Goal: Transaction & Acquisition: Purchase product/service

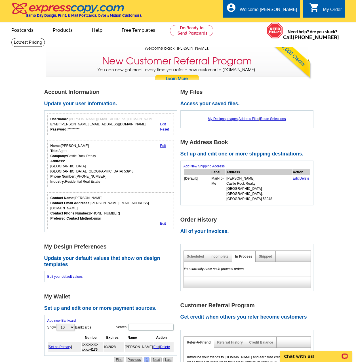
click at [164, 148] on link "Edit" at bounding box center [163, 146] width 6 height 4
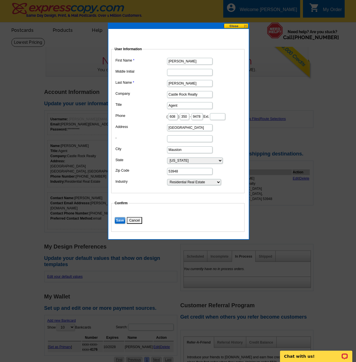
drag, startPoint x: 210, startPoint y: 135, endPoint x: 140, endPoint y: 136, distance: 70.1
click at [140, 136] on dl "First Name Jess Middle Initial Last Name Kayhart Company Castle Rock Realty Tit…" at bounding box center [178, 120] width 128 height 129
type input "839 Heath Court"
click at [120, 224] on input "Save" at bounding box center [120, 220] width 11 height 7
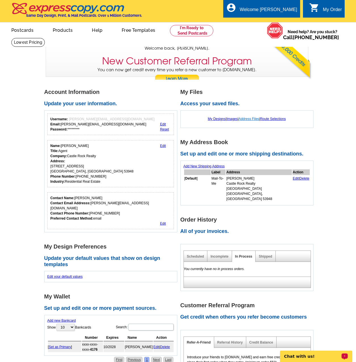
click at [248, 120] on link "Address Files" at bounding box center [249, 119] width 21 height 4
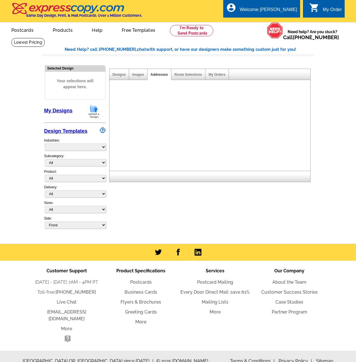
select select "785"
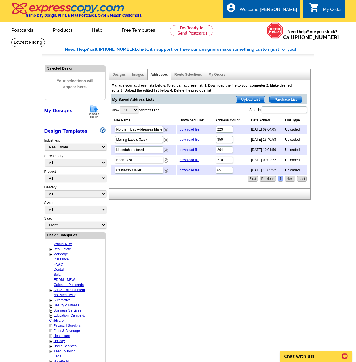
click at [250, 100] on span "Upload List" at bounding box center [250, 99] width 28 height 7
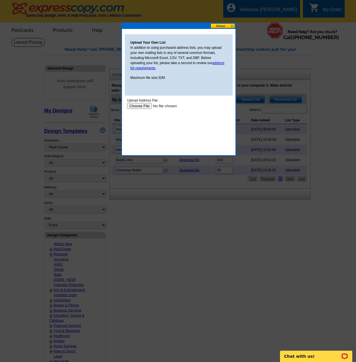
click at [140, 108] on input "file" at bounding box center [163, 106] width 72 height 6
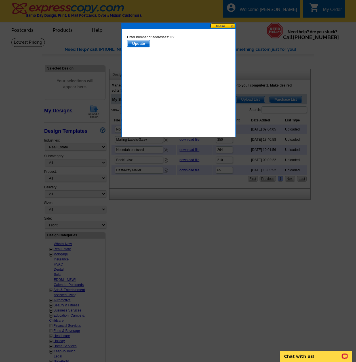
click at [135, 45] on span "Update" at bounding box center [138, 43] width 22 height 7
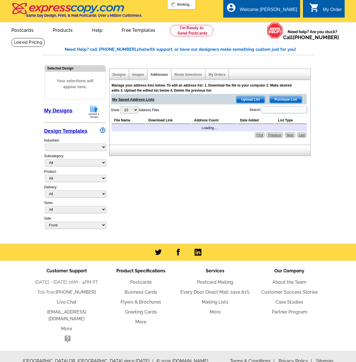
select select "785"
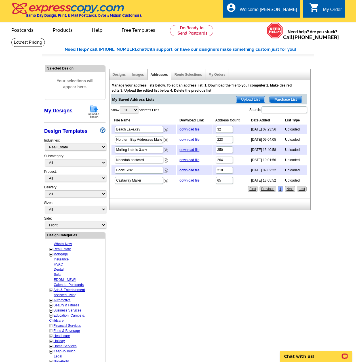
click at [252, 99] on span "Upload List" at bounding box center [250, 99] width 28 height 7
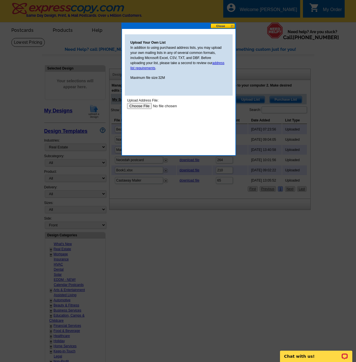
click at [144, 105] on input "file" at bounding box center [163, 106] width 72 height 6
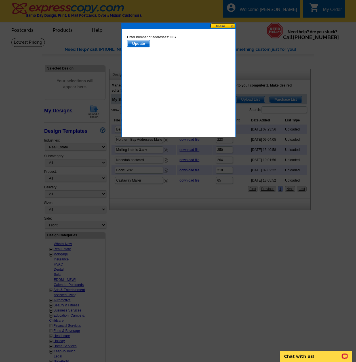
click at [141, 45] on span "Update" at bounding box center [138, 43] width 22 height 7
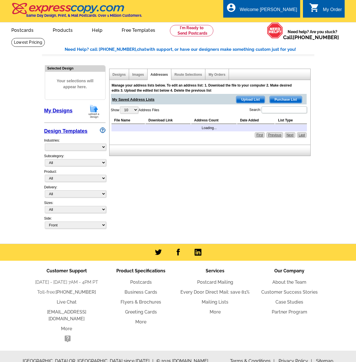
select select "785"
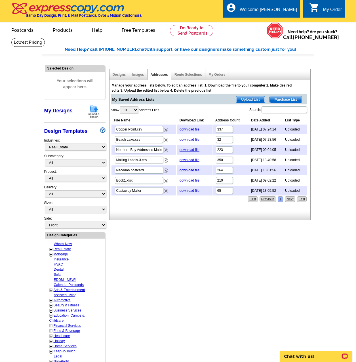
click at [247, 100] on span "Upload List" at bounding box center [250, 99] width 28 height 7
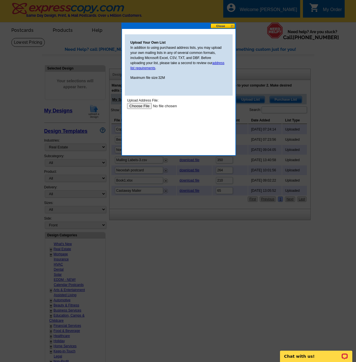
click at [137, 104] on input "file" at bounding box center [163, 106] width 72 height 6
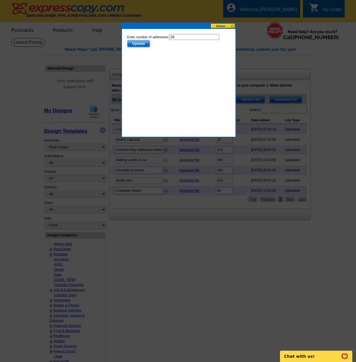
click at [141, 47] on span "Update" at bounding box center [138, 43] width 22 height 7
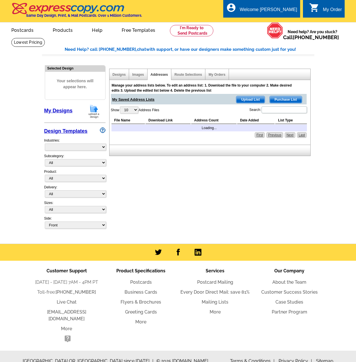
select select "785"
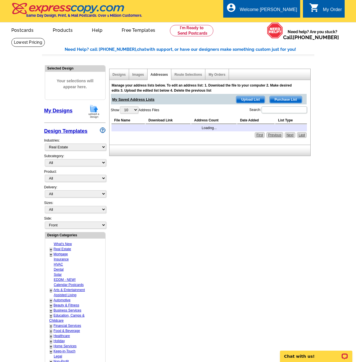
click at [255, 100] on span "Upload List" at bounding box center [250, 99] width 28 height 7
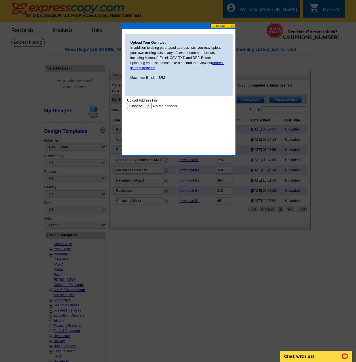
click at [135, 106] on input "file" at bounding box center [163, 106] width 72 height 6
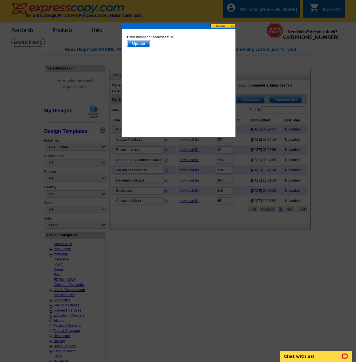
click at [140, 41] on span "Update" at bounding box center [138, 43] width 22 height 7
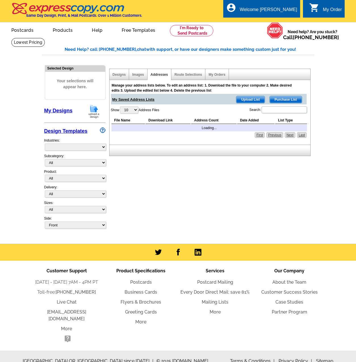
select select "785"
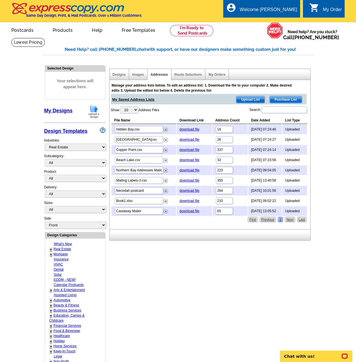
click at [251, 99] on span "Upload List" at bounding box center [250, 99] width 28 height 7
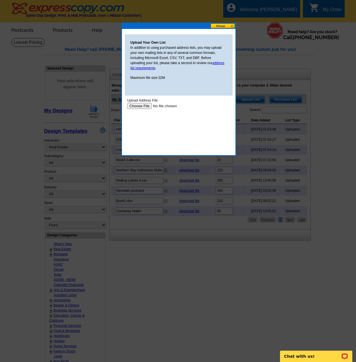
click at [134, 106] on input "file" at bounding box center [163, 106] width 72 height 6
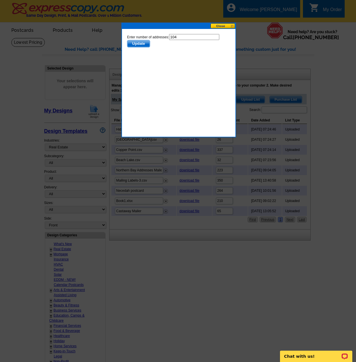
click at [134, 42] on span "Update" at bounding box center [138, 43] width 22 height 7
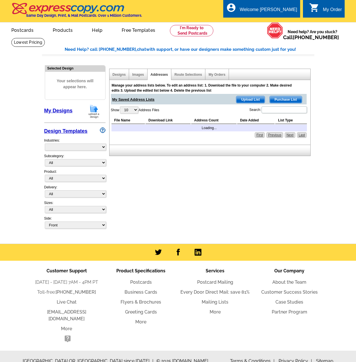
select select "785"
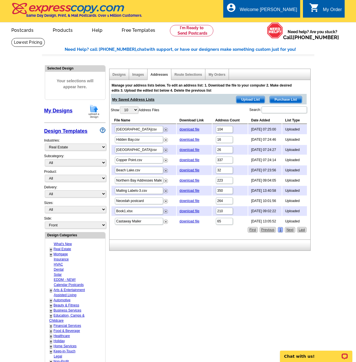
click at [249, 100] on span "Upload List" at bounding box center [250, 99] width 28 height 7
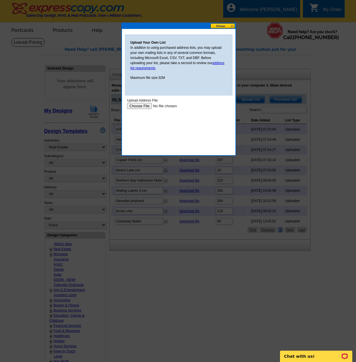
click at [136, 105] on input "file" at bounding box center [163, 106] width 72 height 6
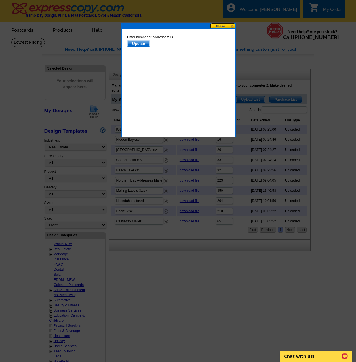
click at [140, 45] on span "Update" at bounding box center [138, 43] width 22 height 7
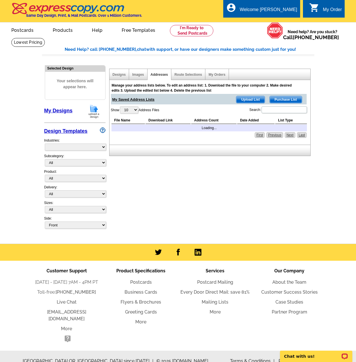
select select "785"
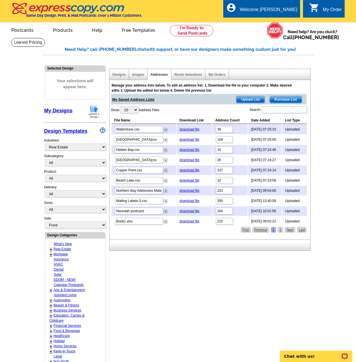
click at [250, 100] on span "Upload List" at bounding box center [250, 99] width 28 height 7
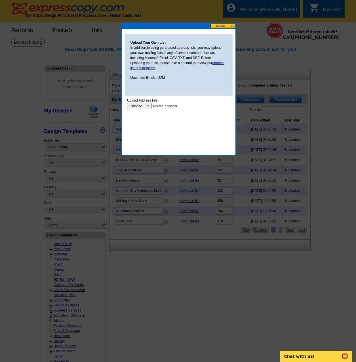
click at [136, 107] on input "file" at bounding box center [163, 106] width 72 height 6
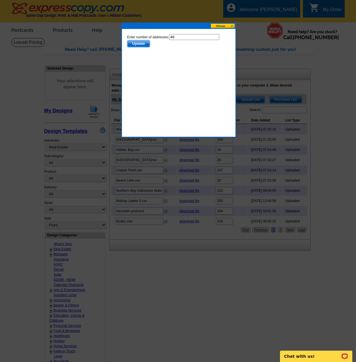
click at [141, 43] on span "Update" at bounding box center [138, 43] width 22 height 7
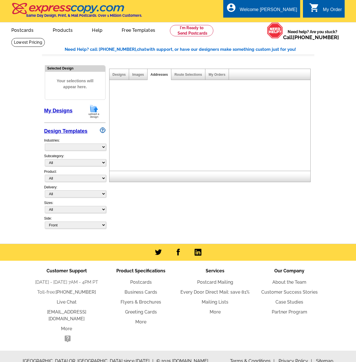
select select "785"
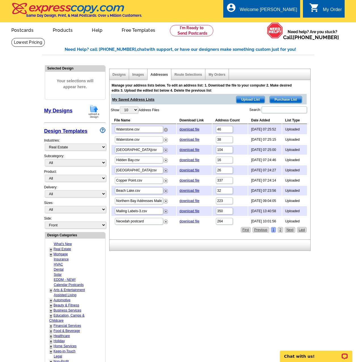
click at [165, 131] on img at bounding box center [166, 130] width 4 height 4
click at [140, 76] on link "Images" at bounding box center [138, 75] width 12 height 4
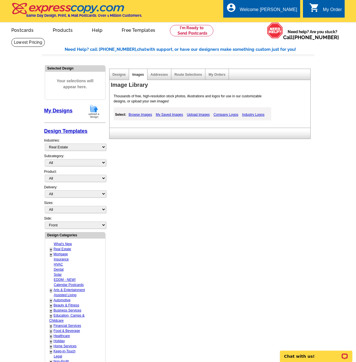
click at [197, 116] on link "Upload Images" at bounding box center [199, 114] width 26 height 7
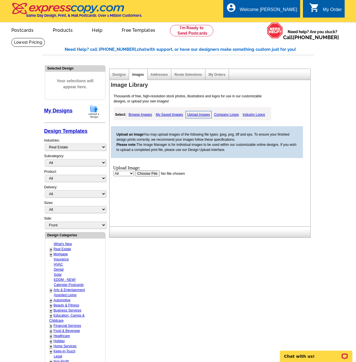
click at [165, 116] on link "My Saved Images" at bounding box center [169, 114] width 30 height 7
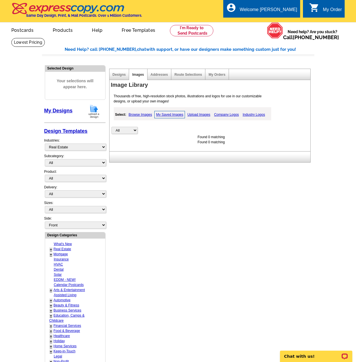
click at [199, 116] on link "Upload Images" at bounding box center [199, 114] width 26 height 7
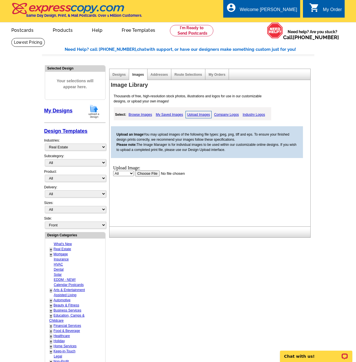
click at [143, 116] on link "Browse Images" at bounding box center [140, 114] width 26 height 7
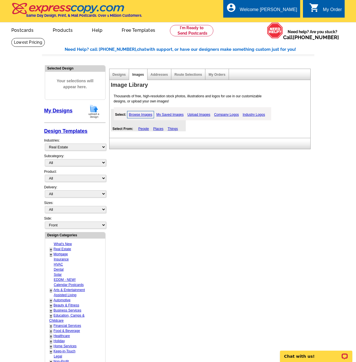
click at [59, 112] on link "My Designs" at bounding box center [58, 111] width 28 height 6
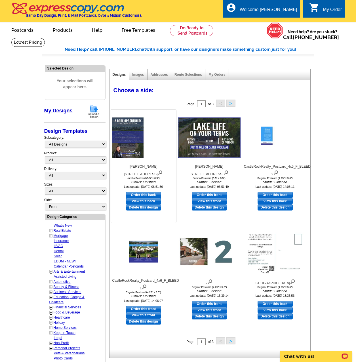
click at [139, 140] on img at bounding box center [143, 138] width 62 height 40
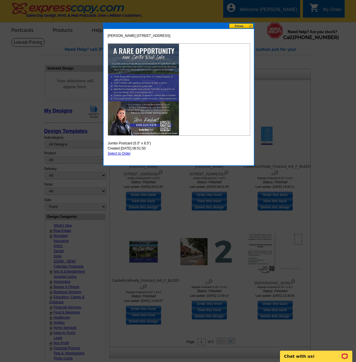
click at [117, 153] on link "Select to Order" at bounding box center [119, 154] width 23 height 4
select select "2"
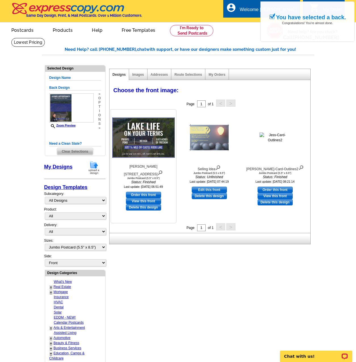
click at [140, 143] on img at bounding box center [143, 138] width 62 height 40
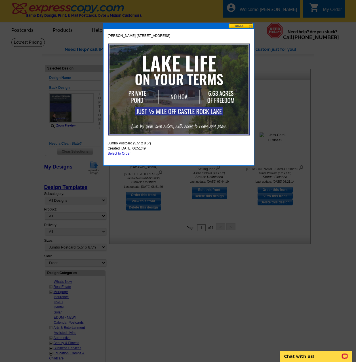
click at [122, 153] on link "Select to Order" at bounding box center [119, 154] width 23 height 4
select select "back"
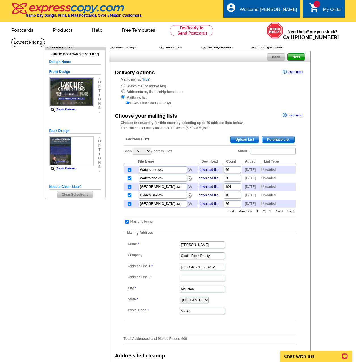
click at [278, 214] on link "Next" at bounding box center [279, 211] width 10 height 5
click at [258, 214] on link "1" at bounding box center [257, 211] width 5 height 5
drag, startPoint x: 221, startPoint y: 279, endPoint x: 88, endPoint y: 273, distance: 132.7
click at [88, 273] on div "Need Help? call 800-260-5887, chat with support, or have our designers make som…" at bounding box center [178, 239] width 273 height 402
type input "839 Heath Ct"
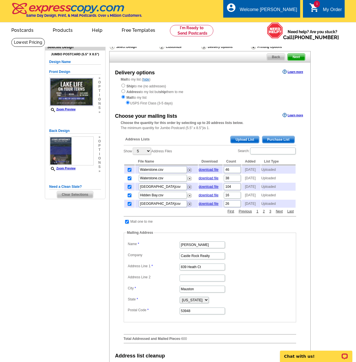
click at [296, 272] on fieldset "Mailing Address Label Mail-To-Me Name Jess Kayhart Company Castle Rock Realty A…" at bounding box center [210, 276] width 173 height 92
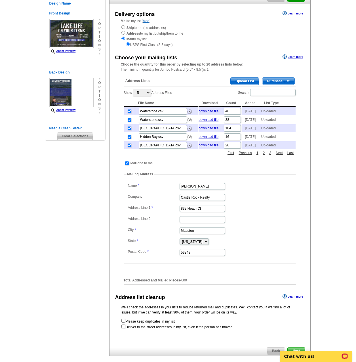
scroll to position [85, 0]
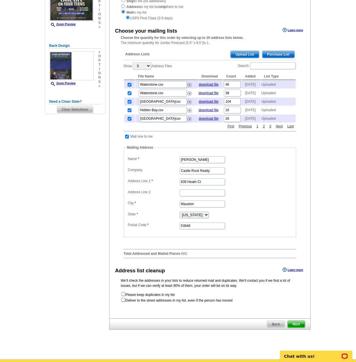
click at [124, 302] on input "checkbox" at bounding box center [123, 300] width 4 height 4
checkbox input "true"
radio input "true"
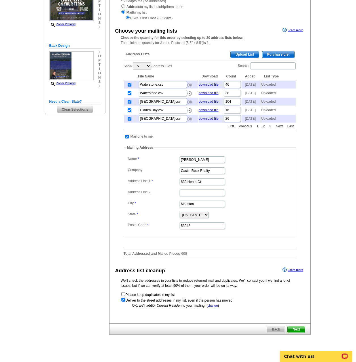
click at [299, 333] on span "Next" at bounding box center [296, 329] width 17 height 7
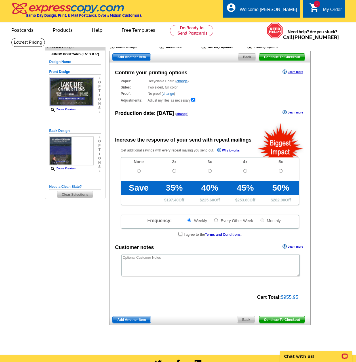
radio input "false"
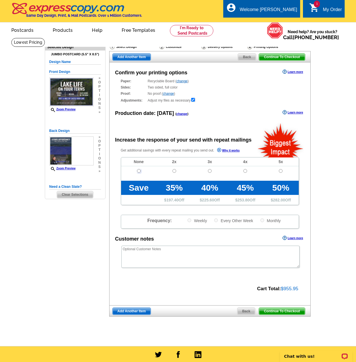
click at [139, 171] on input "radio" at bounding box center [139, 171] width 4 height 4
radio input "true"
click at [283, 313] on span "Continue To Checkout" at bounding box center [282, 311] width 46 height 7
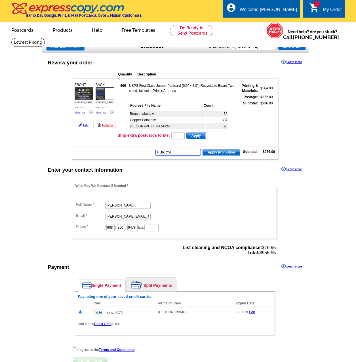
type input "HURRY40"
click at [177, 154] on input "HURRY40" at bounding box center [178, 152] width 45 height 7
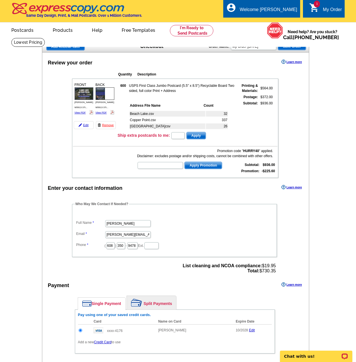
type input "HURRY40"
type input "CS20SEP21"
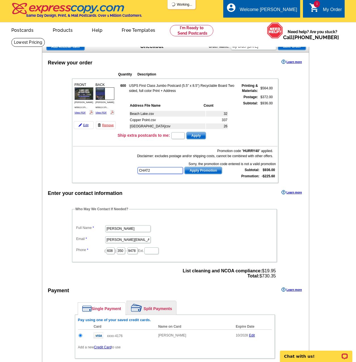
type input "CHAT20"
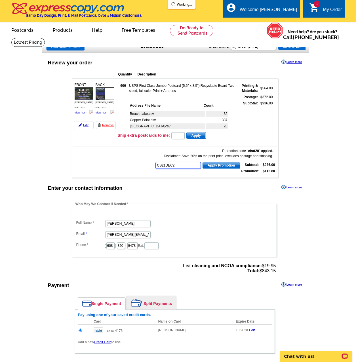
type input "CS21DEC20"
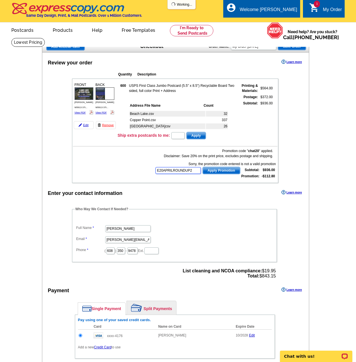
type input "E20APRILROUNDUP21"
type input "E20DAD21"
type input "E20FAST21"
type input "E20HANGERS21"
type input "GROW0924"
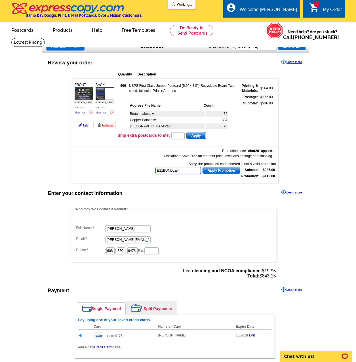
type input "E21BUNDLE40"
click at [174, 169] on input "text" at bounding box center [178, 170] width 45 height 7
type input "HURRY40"
click at [223, 173] on span "Apply Promotion" at bounding box center [221, 170] width 37 height 7
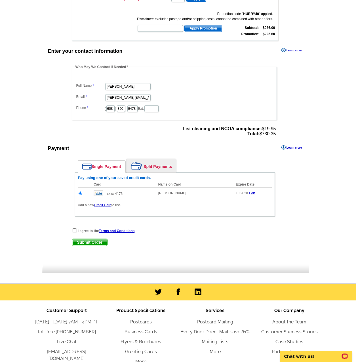
scroll to position [142, 0]
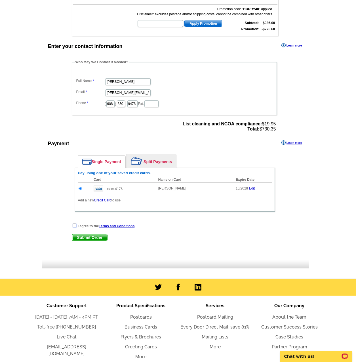
click at [74, 227] on input "checkbox" at bounding box center [75, 226] width 4 height 4
checkbox input "true"
click at [88, 238] on span "Submit Order" at bounding box center [89, 237] width 35 height 7
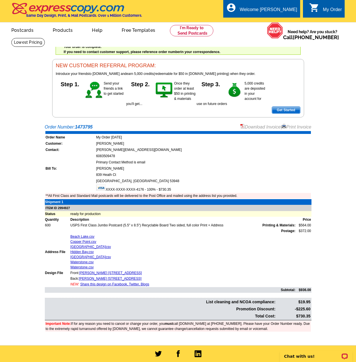
click at [292, 129] on link "Print Invoice" at bounding box center [297, 127] width 30 height 5
